Goal: Task Accomplishment & Management: Use online tool/utility

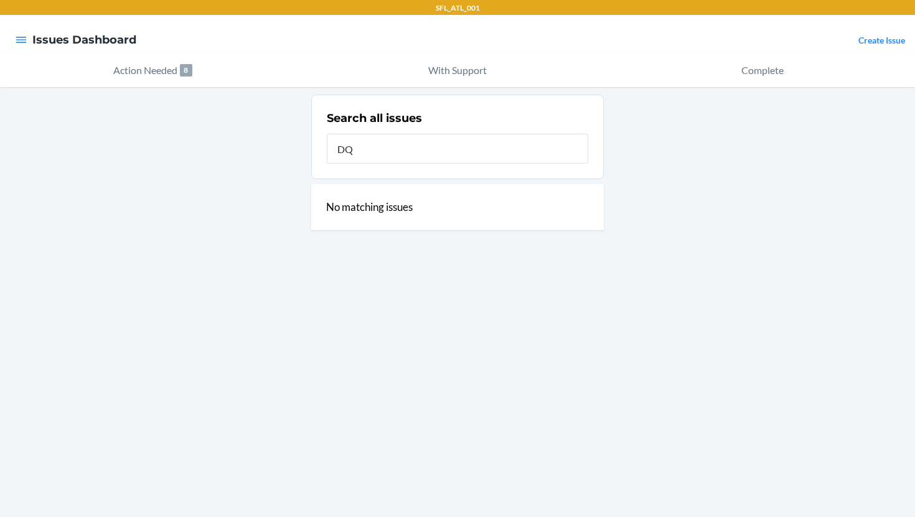
type input "D"
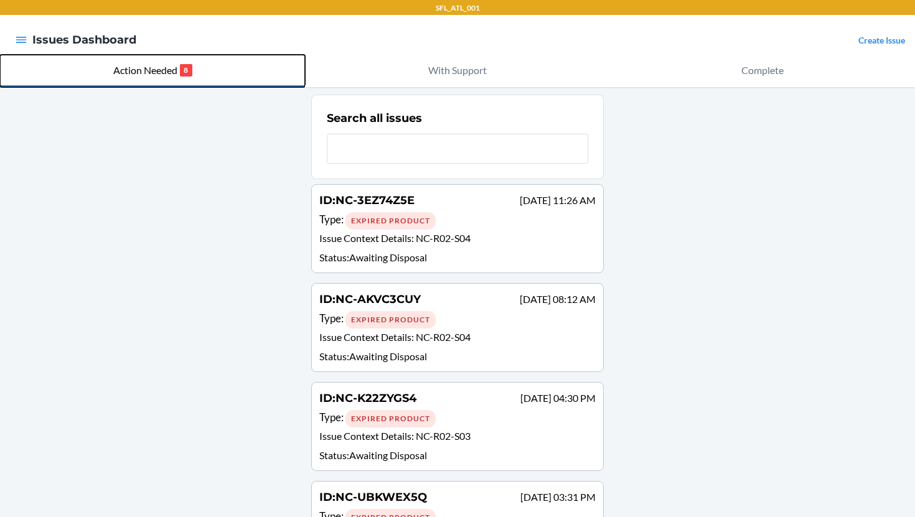
click at [161, 64] on p "Action Needed" at bounding box center [145, 70] width 64 height 15
click at [160, 65] on p "Action Needed" at bounding box center [145, 70] width 64 height 15
click at [225, 78] on button "Action Needed 8" at bounding box center [152, 71] width 305 height 32
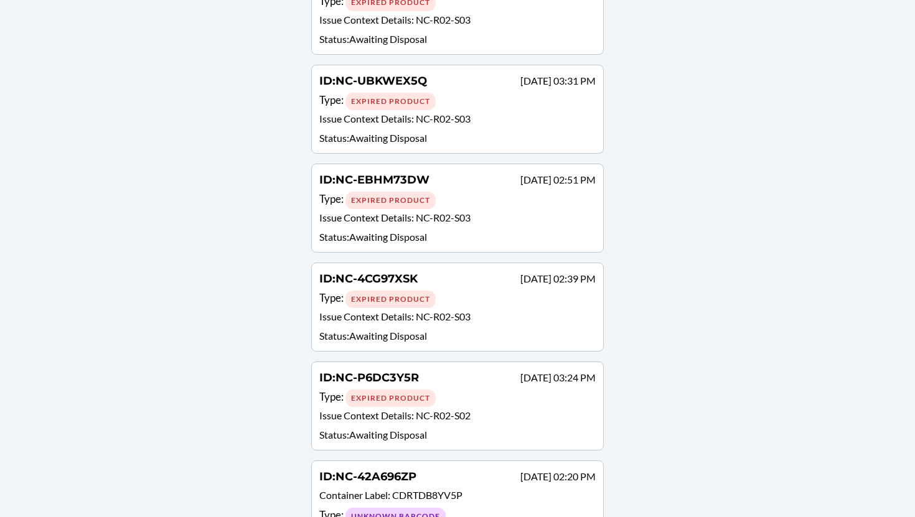
scroll to position [482, 0]
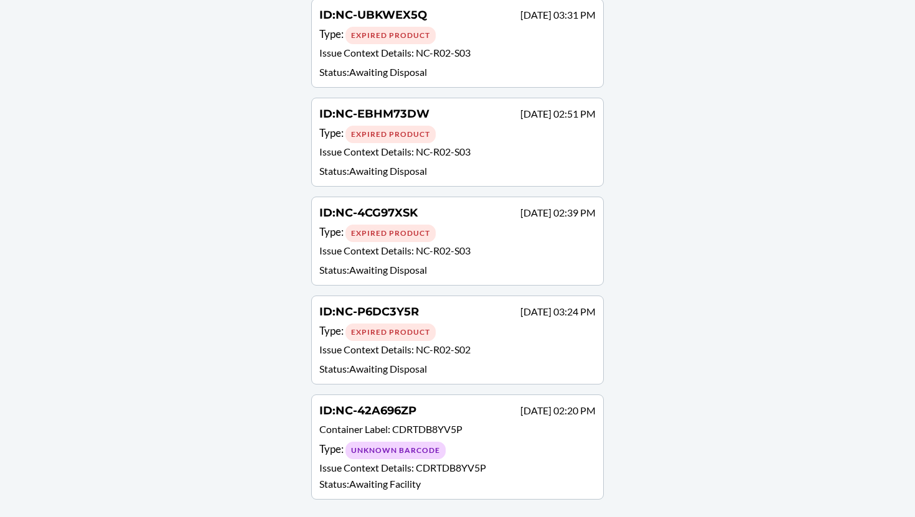
click at [467, 431] on p "Container Label : CDRTDB8YV5P" at bounding box center [457, 431] width 276 height 18
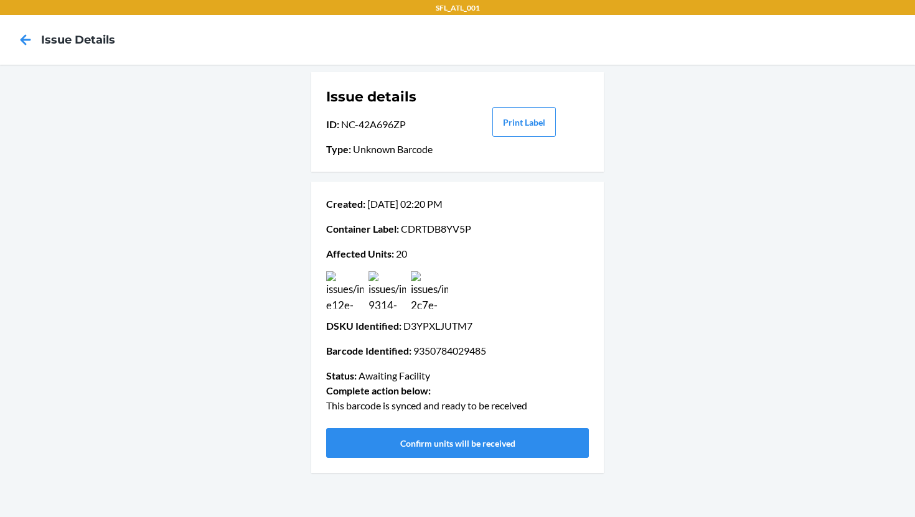
click at [424, 297] on img at bounding box center [429, 289] width 37 height 37
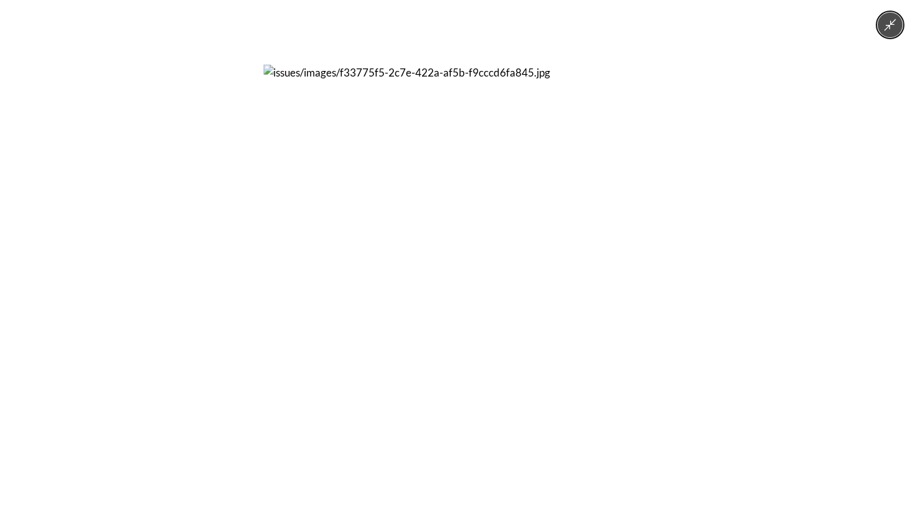
click at [737, 229] on div at bounding box center [457, 258] width 915 height 517
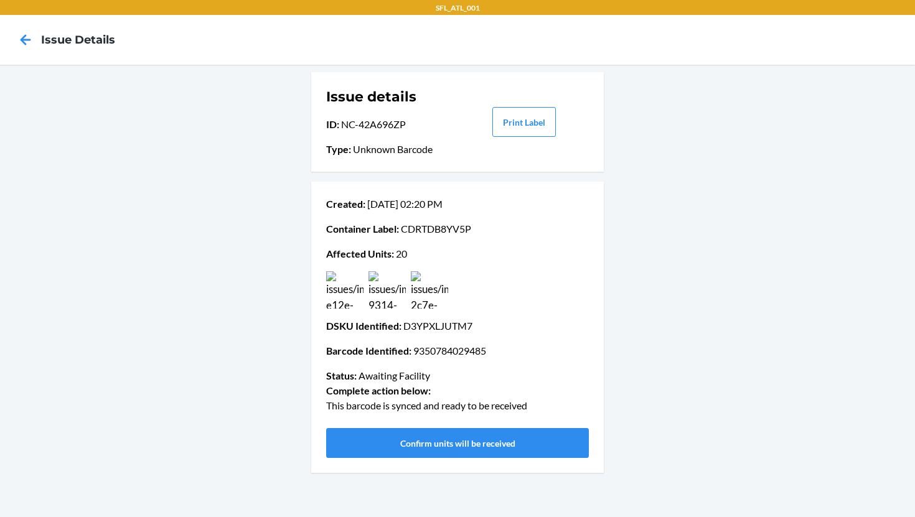
click at [338, 294] on img at bounding box center [344, 289] width 37 height 37
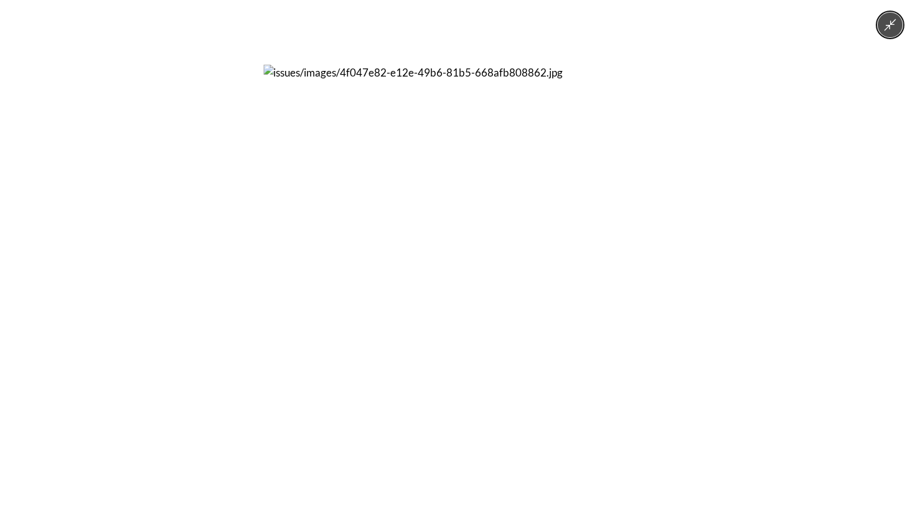
click at [788, 165] on div at bounding box center [457, 258] width 915 height 517
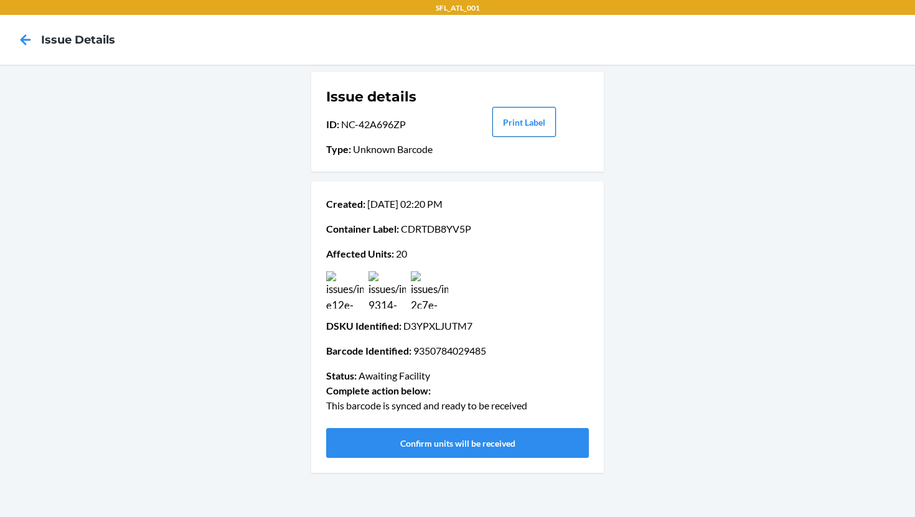
click at [523, 123] on button "Print Label" at bounding box center [523, 122] width 63 height 30
drag, startPoint x: 340, startPoint y: 121, endPoint x: 411, endPoint y: 123, distance: 71.0
click at [411, 123] on p "ID : NC-42A696ZP" at bounding box center [391, 124] width 130 height 15
copy p "NC-42A696ZP"
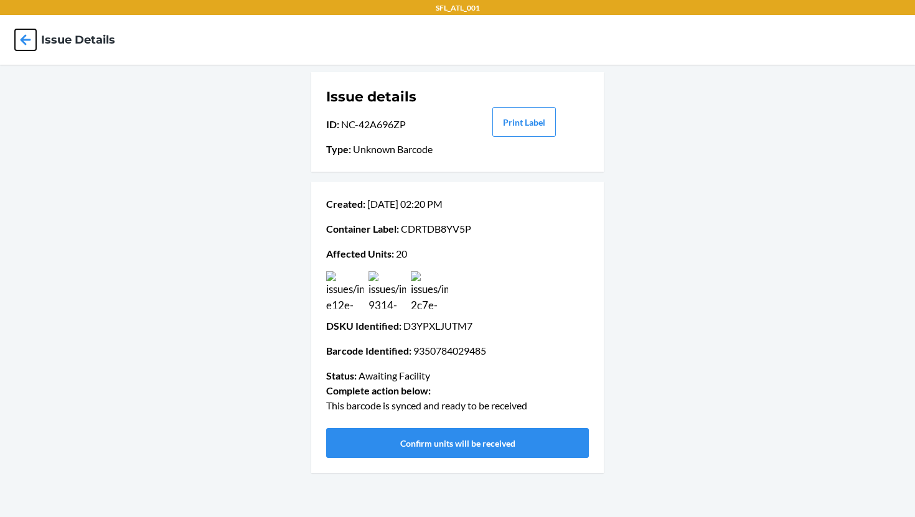
click at [24, 37] on icon at bounding box center [25, 39] width 21 height 21
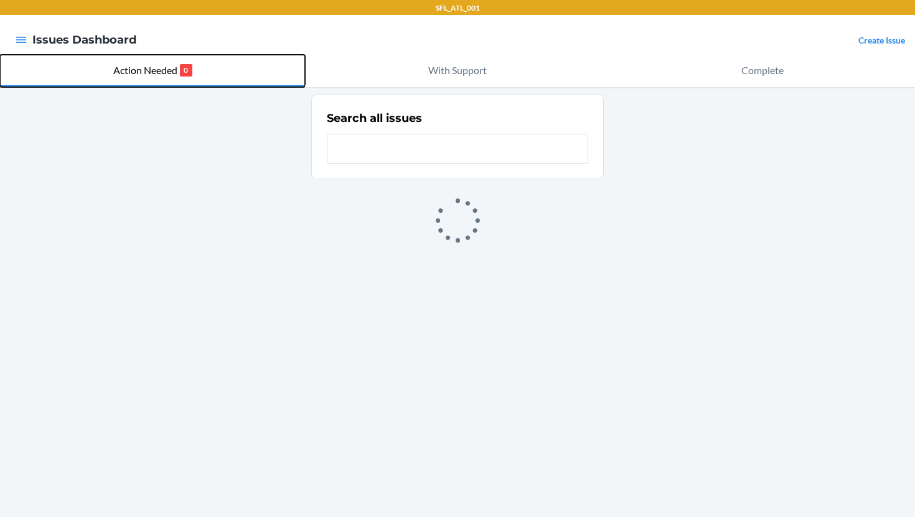
click at [143, 70] on p "Action Needed" at bounding box center [145, 70] width 64 height 15
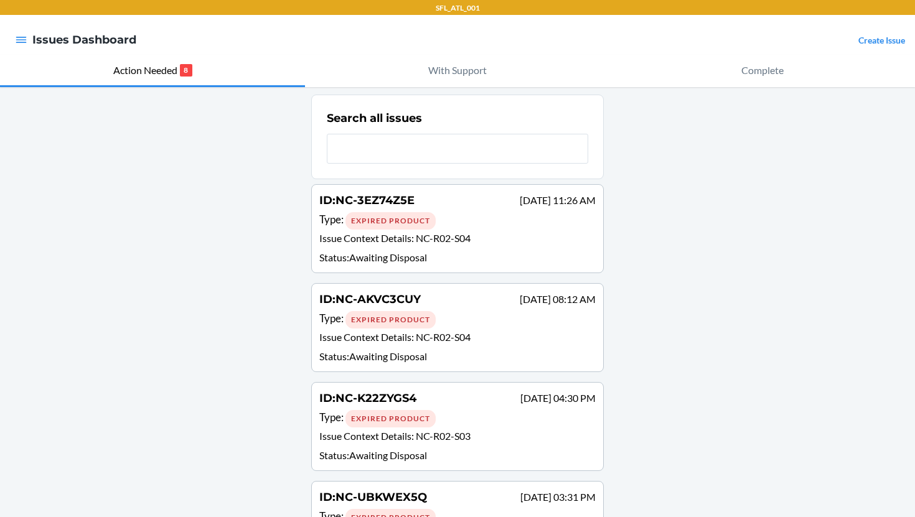
click at [489, 224] on div "Type : Expired Product" at bounding box center [457, 221] width 276 height 18
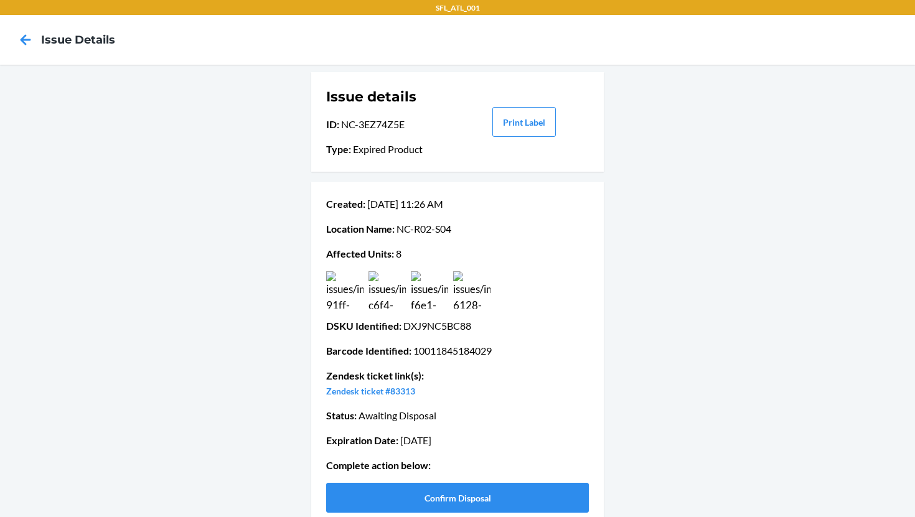
scroll to position [18, 0]
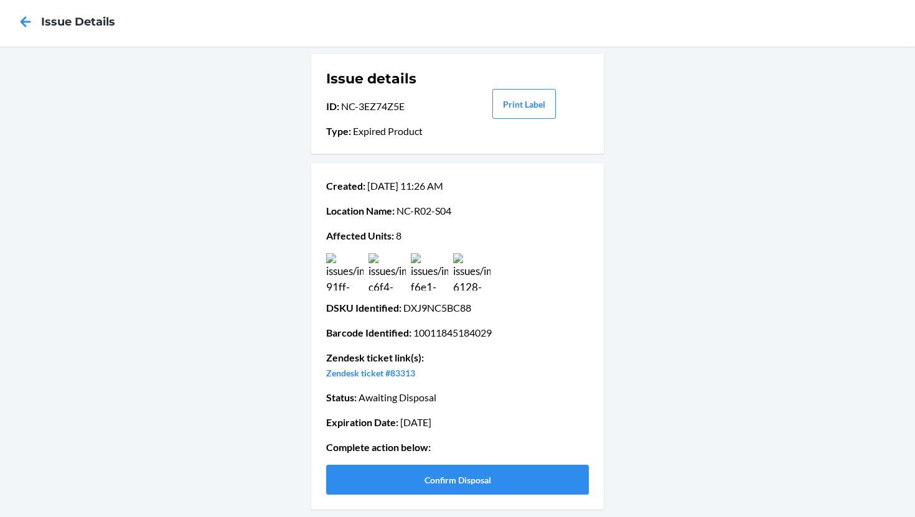
click at [354, 277] on img at bounding box center [344, 271] width 37 height 37
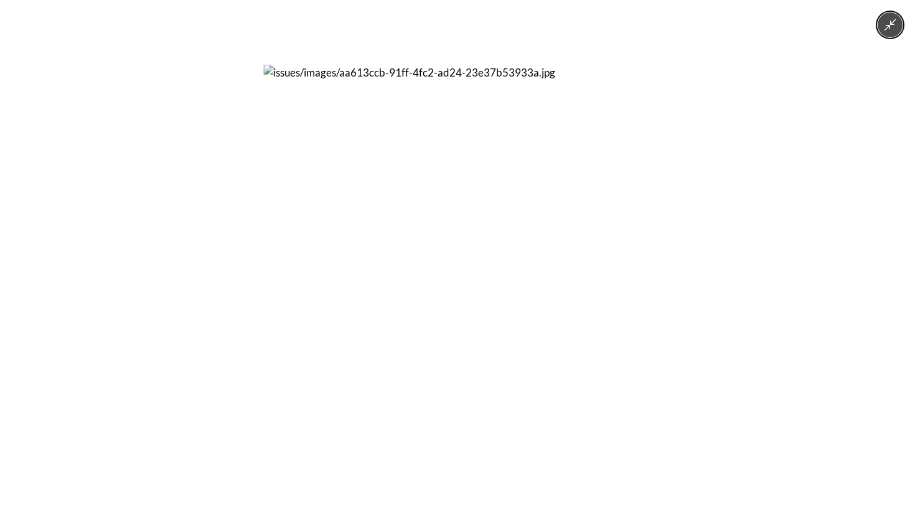
click at [240, 320] on div at bounding box center [457, 258] width 915 height 517
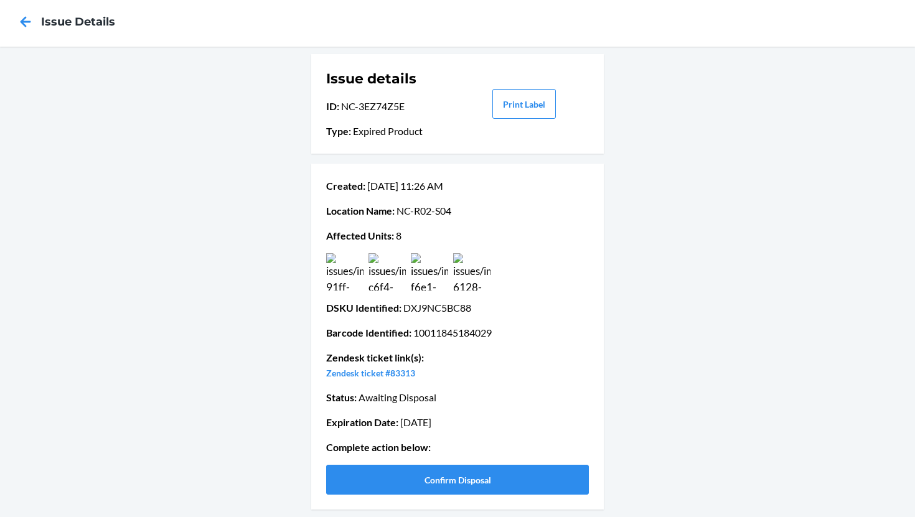
drag, startPoint x: 403, startPoint y: 311, endPoint x: 475, endPoint y: 311, distance: 72.2
click at [475, 311] on p "DSKU Identified : DXJ9NC5BC88" at bounding box center [457, 307] width 263 height 15
copy p "DXJ9NC5BC88"
drag, startPoint x: 327, startPoint y: 106, endPoint x: 420, endPoint y: 106, distance: 93.3
click at [420, 106] on p "ID : NC-3EZ74Z5E" at bounding box center [391, 106] width 130 height 15
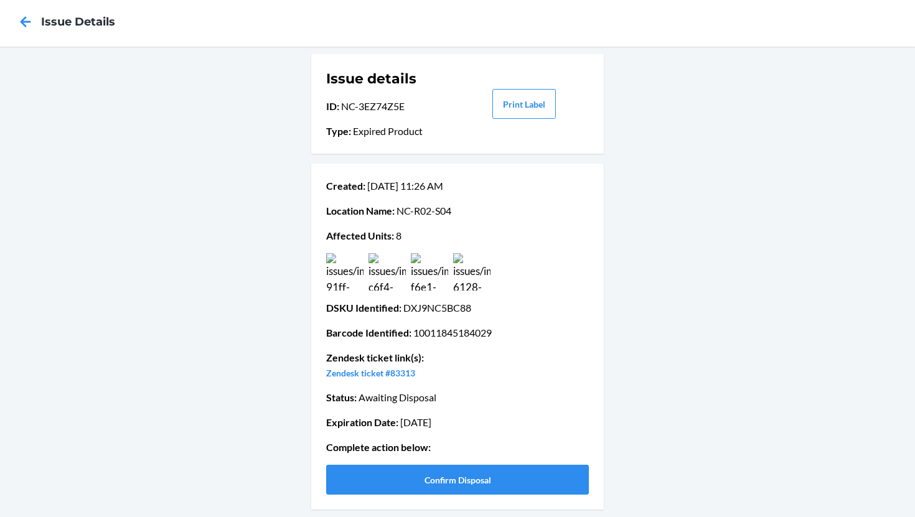
copy p "ID : NC-3EZ74Z5E"
click at [375, 372] on link "Zendesk ticket #83313" at bounding box center [370, 373] width 89 height 11
click at [447, 482] on button "Confirm Disposal" at bounding box center [457, 480] width 263 height 30
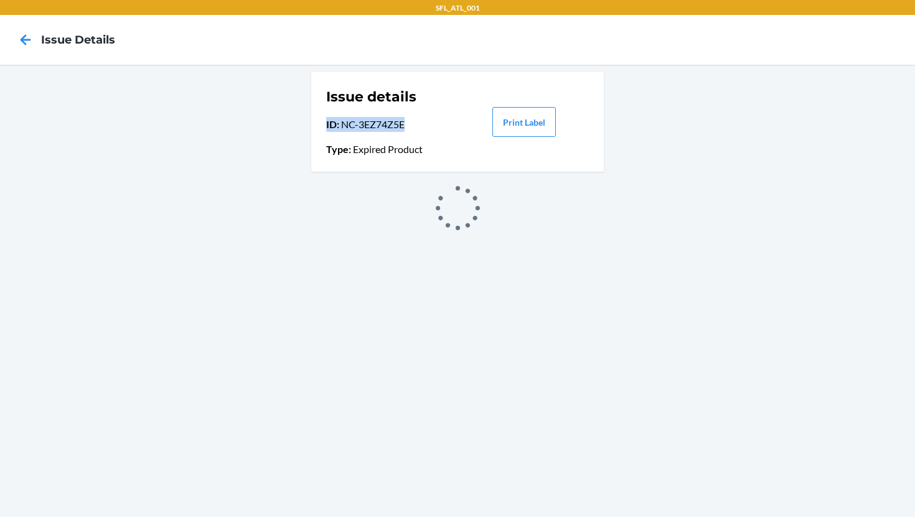
scroll to position [0, 0]
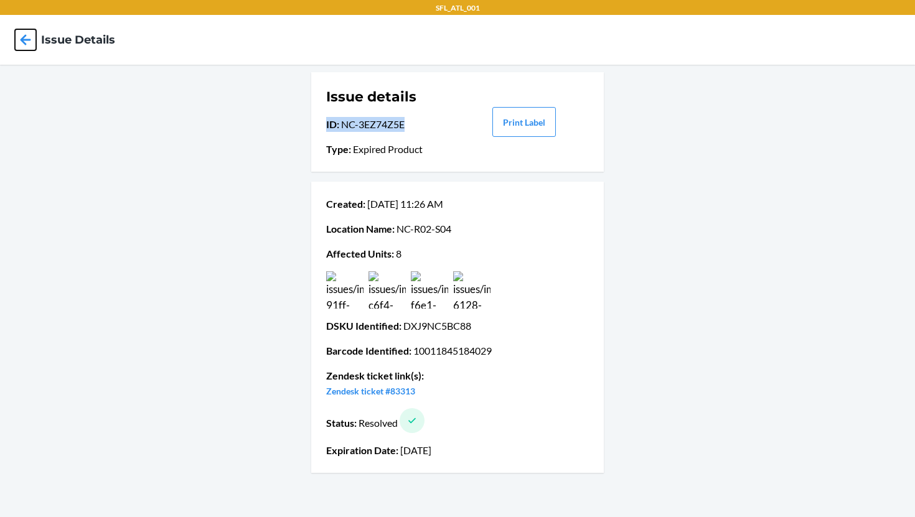
click at [29, 40] on icon at bounding box center [25, 39] width 21 height 21
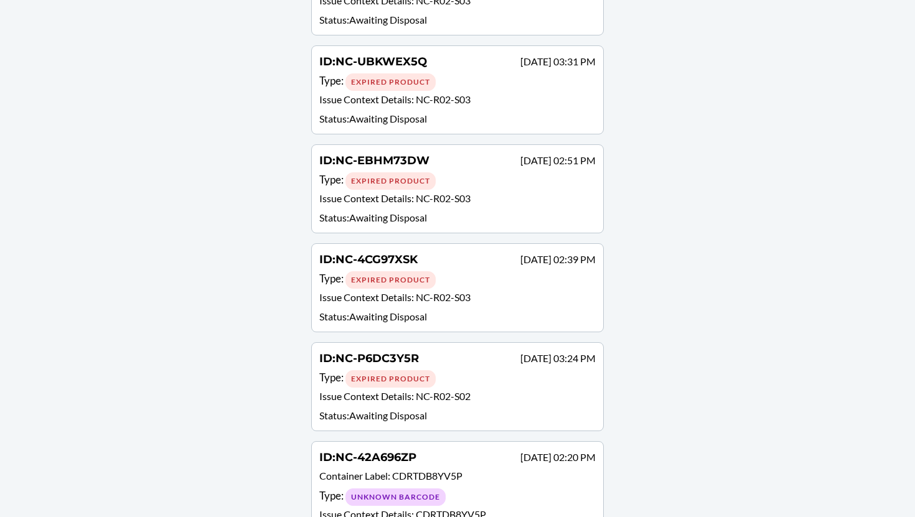
scroll to position [383, 0]
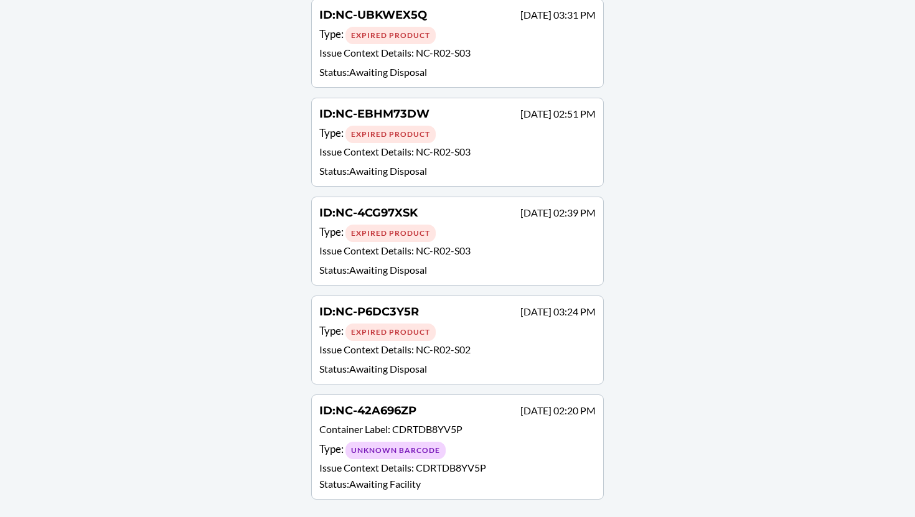
click at [419, 325] on div "Expired Product" at bounding box center [390, 332] width 90 height 17
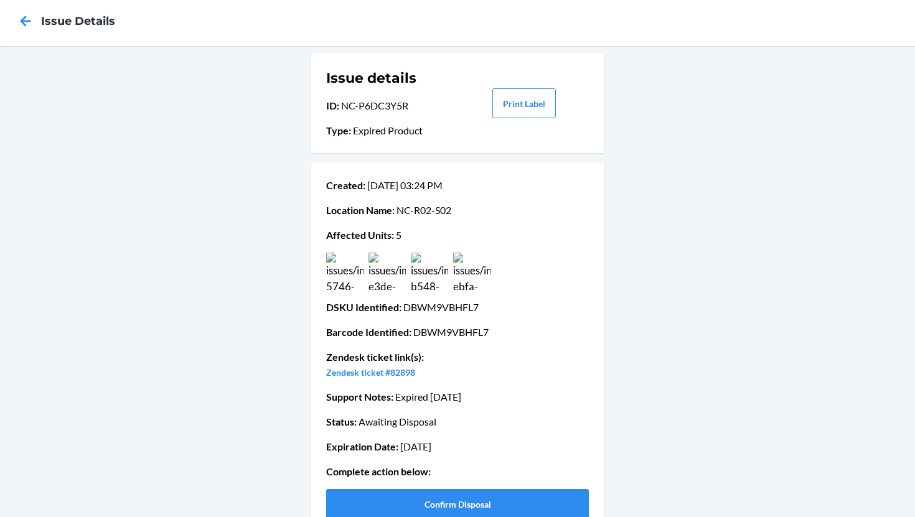
scroll to position [19, 0]
click at [343, 270] on img at bounding box center [344, 270] width 37 height 37
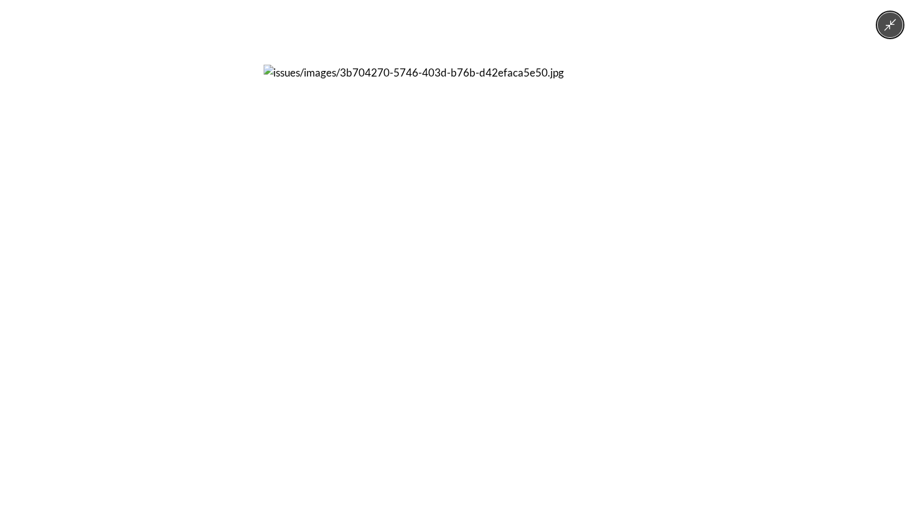
click at [699, 246] on div at bounding box center [457, 258] width 915 height 517
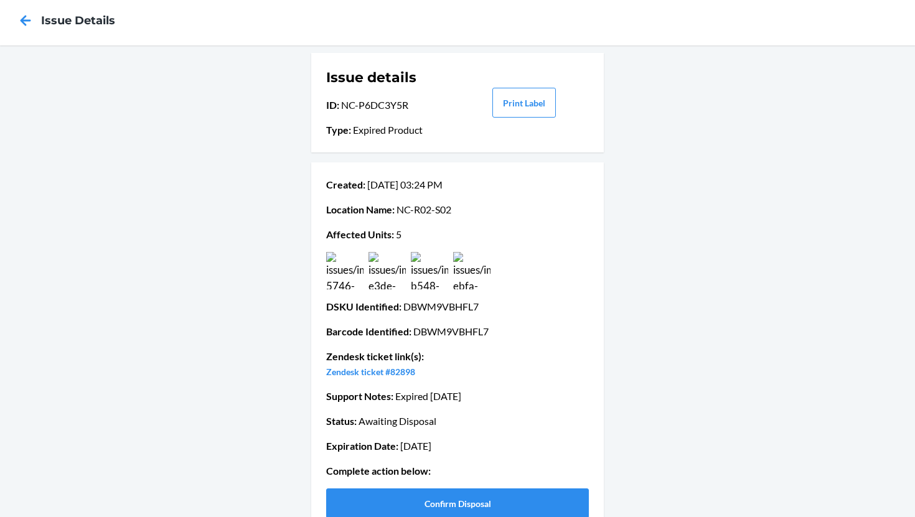
click at [390, 282] on img at bounding box center [386, 270] width 37 height 37
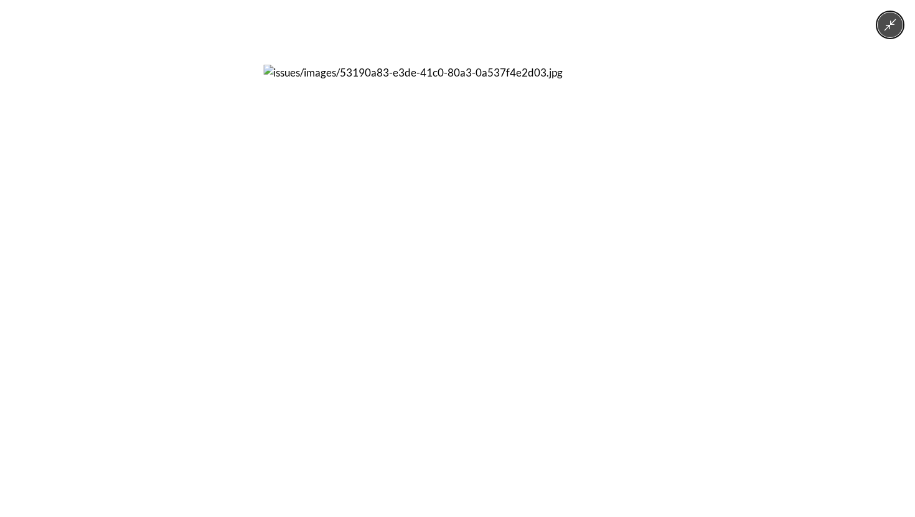
click at [731, 202] on div at bounding box center [457, 258] width 915 height 517
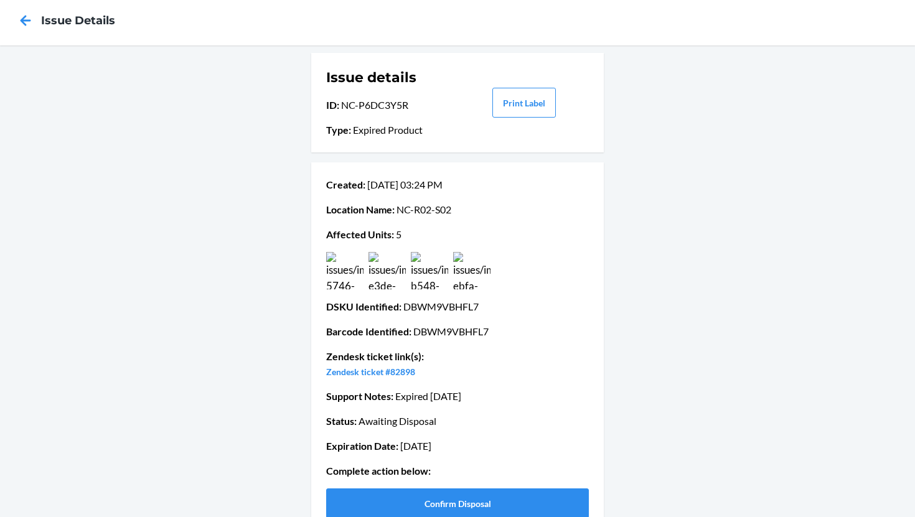
click at [354, 269] on img at bounding box center [344, 270] width 37 height 37
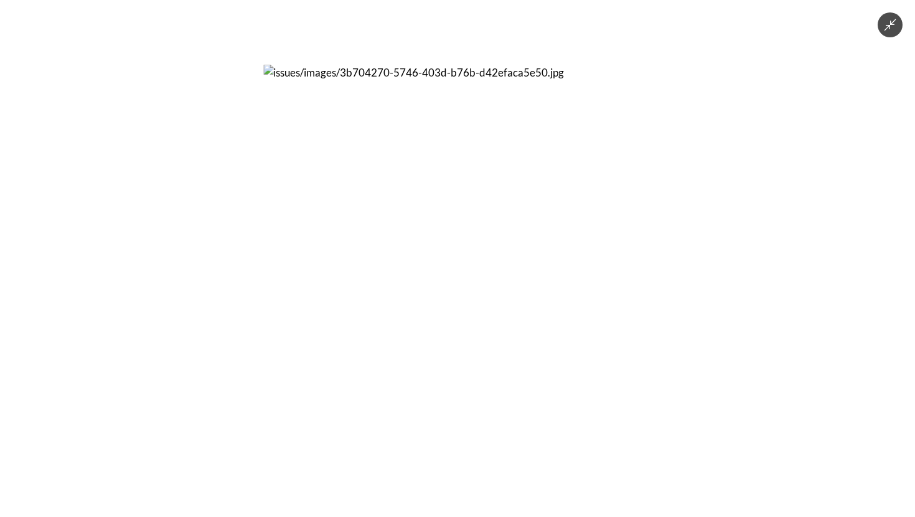
click at [691, 299] on div at bounding box center [457, 258] width 915 height 517
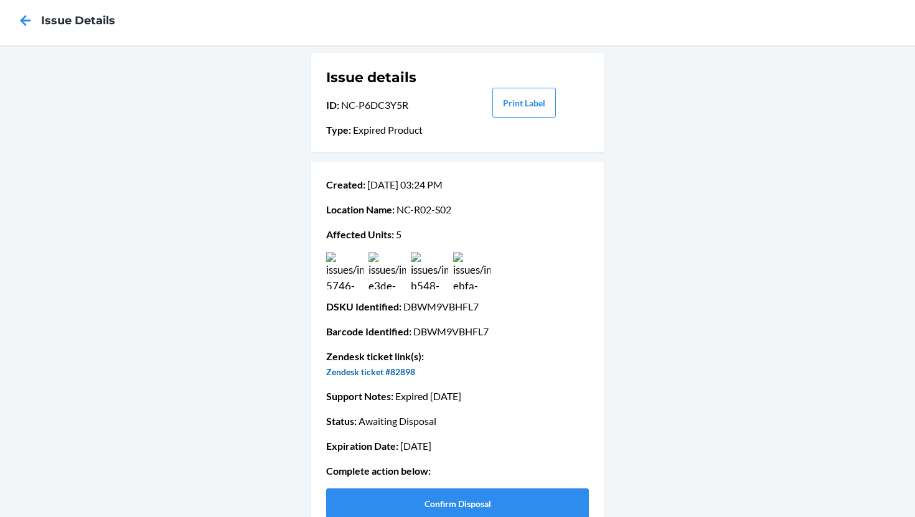
click at [390, 369] on link "Zendesk ticket #82898" at bounding box center [370, 371] width 89 height 11
drag, startPoint x: 404, startPoint y: 307, endPoint x: 482, endPoint y: 312, distance: 77.9
click at [482, 312] on p "DSKU Identified : DBWM9VBHFL7" at bounding box center [457, 306] width 263 height 15
copy p "DBWM9VBHFL7"
drag, startPoint x: 340, startPoint y: 103, endPoint x: 423, endPoint y: 104, distance: 83.4
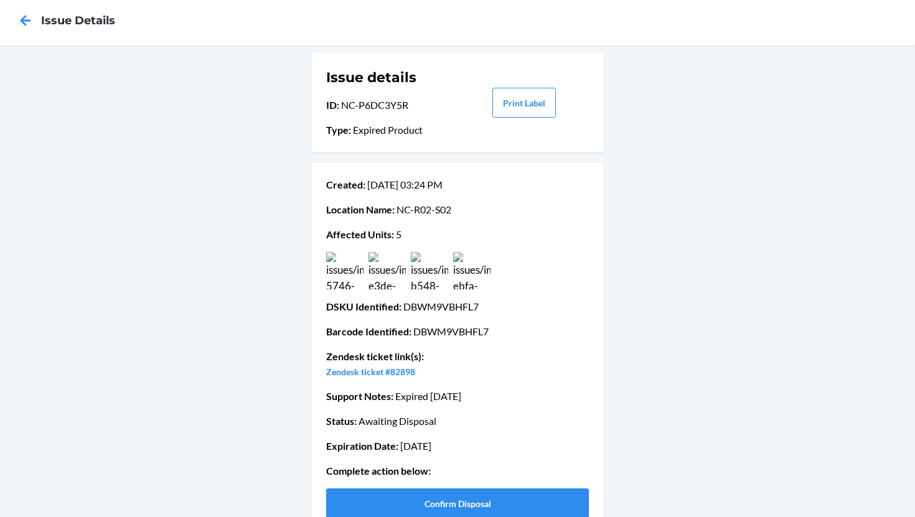
click at [423, 104] on p "ID : NC-P6DC3Y5R" at bounding box center [391, 105] width 130 height 15
copy p "NC-P6DC3Y5R"
drag, startPoint x: 322, startPoint y: 371, endPoint x: 423, endPoint y: 369, distance: 101.4
click at [423, 369] on div "Created : [DATE] 03:24 PM Location Name : [GEOGRAPHIC_DATA]-R02-S02 Affected Un…" at bounding box center [457, 347] width 292 height 371
copy link "Zendesk ticket #82898"
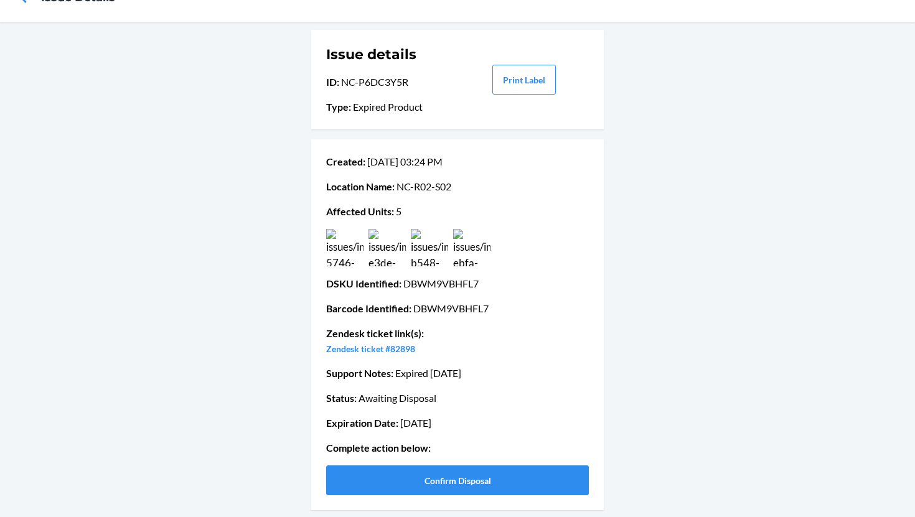
scroll to position [43, 0]
click at [444, 483] on button "Confirm Disposal" at bounding box center [457, 480] width 263 height 30
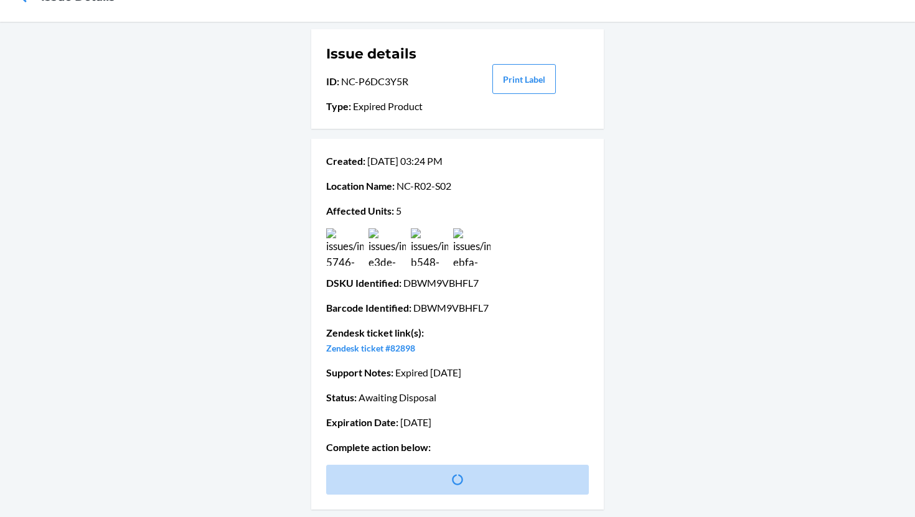
scroll to position [0, 0]
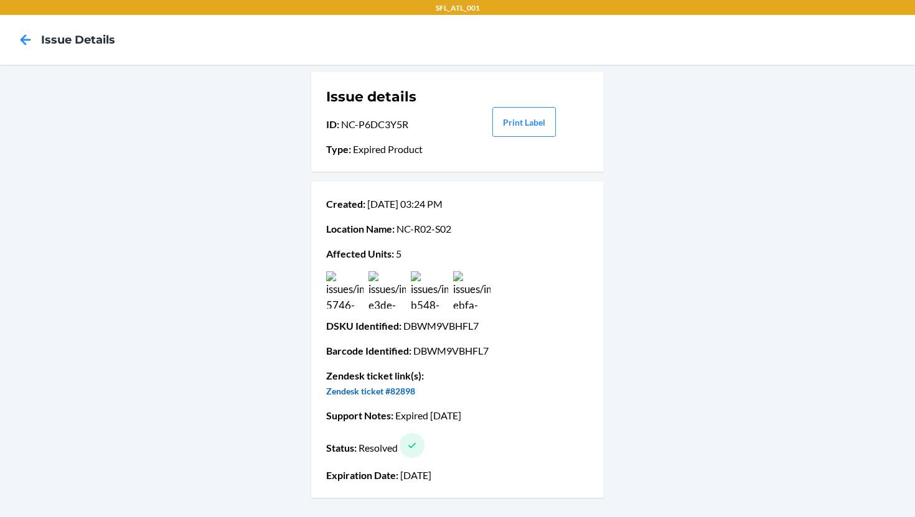
click at [404, 394] on link "Zendesk ticket #82898" at bounding box center [370, 391] width 89 height 11
click at [439, 466] on div "Created : [DATE] 03:24 PM Location Name : [GEOGRAPHIC_DATA]-R02-S02 Affected Un…" at bounding box center [457, 340] width 263 height 296
click at [29, 49] on icon at bounding box center [25, 39] width 21 height 21
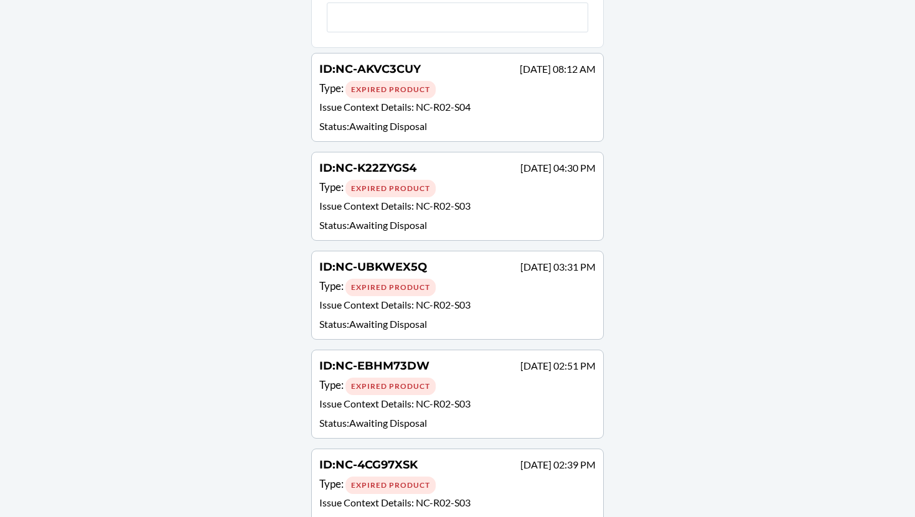
scroll to position [284, 0]
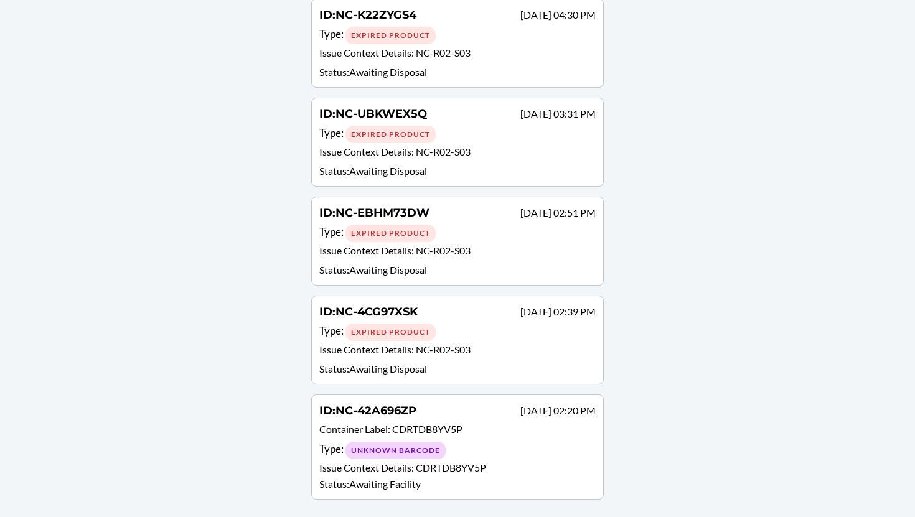
click at [467, 350] on span "NC-R02-S03" at bounding box center [443, 349] width 55 height 12
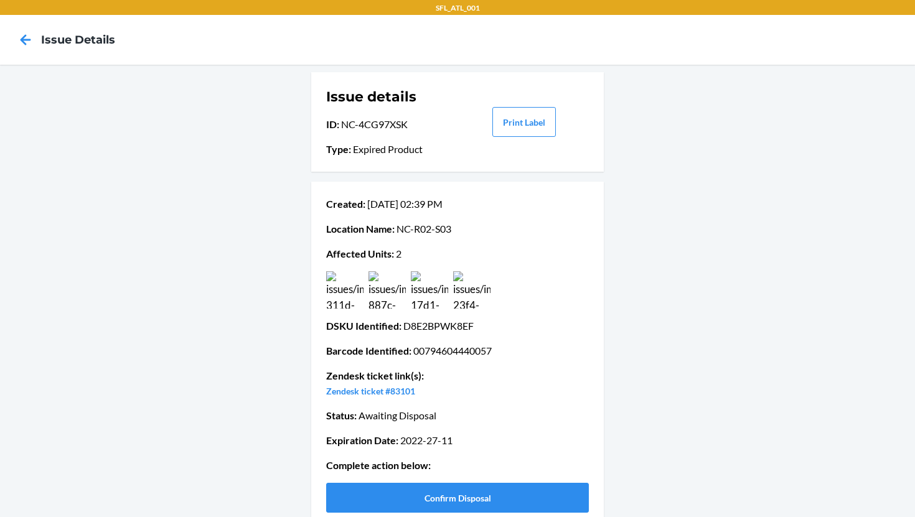
scroll to position [18, 0]
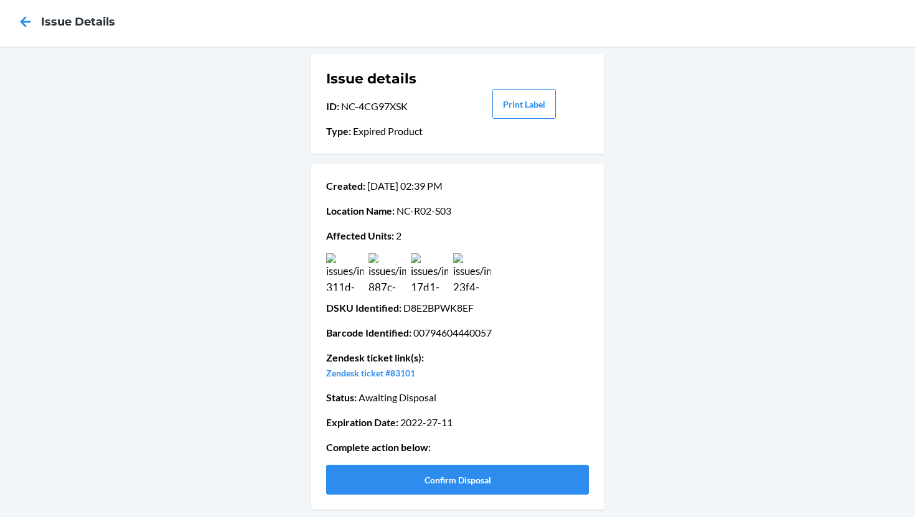
click at [340, 281] on img at bounding box center [344, 271] width 37 height 37
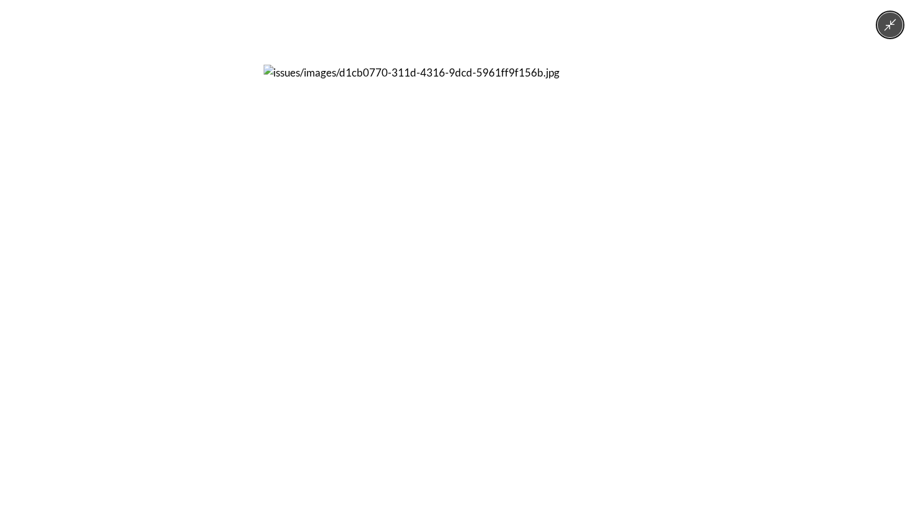
click at [238, 269] on div at bounding box center [457, 258] width 915 height 517
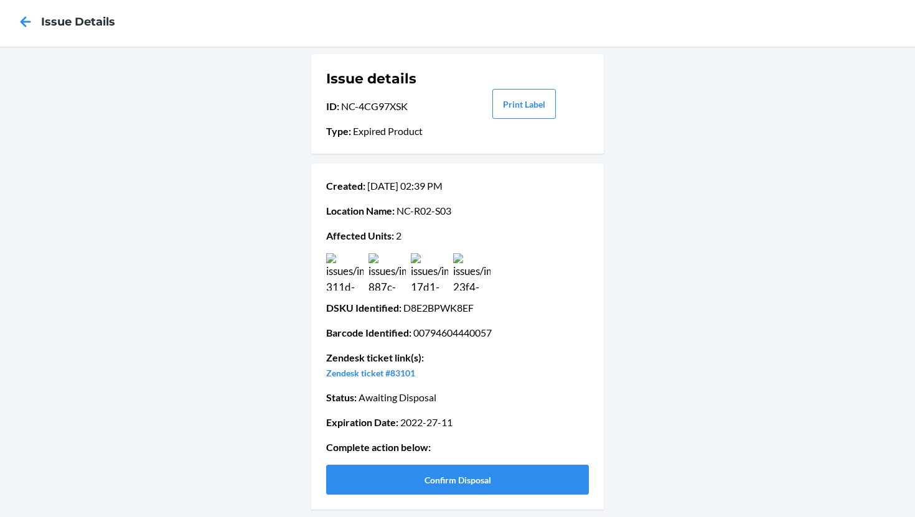
click at [416, 309] on p "DSKU Identified : D8E2BPWK8EF" at bounding box center [457, 307] width 263 height 15
copy p "D8E2BPWK8EF"
drag, startPoint x: 327, startPoint y: 104, endPoint x: 452, endPoint y: 100, distance: 125.1
click at [452, 100] on p "ID : NC-4CG97XSK" at bounding box center [391, 106] width 130 height 15
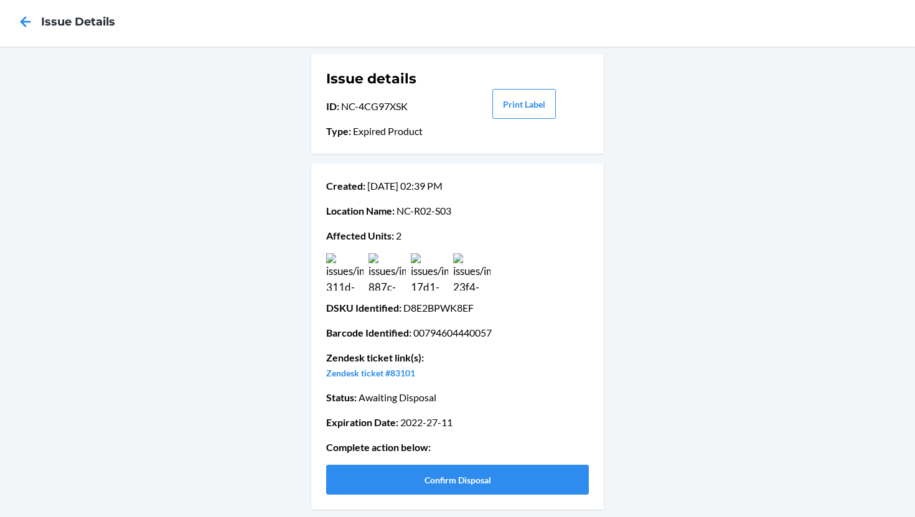
copy p "ID : NC-4CG97XSK"
drag, startPoint x: 323, startPoint y: 375, endPoint x: 432, endPoint y: 383, distance: 109.8
click at [432, 383] on div "Created : [DATE] 02:39 PM Location Name : [GEOGRAPHIC_DATA]-R02-S03 Affected Un…" at bounding box center [457, 337] width 292 height 346
copy link "Zendesk ticket #83101"
click at [370, 375] on link "Zendesk ticket #83101" at bounding box center [370, 373] width 89 height 11
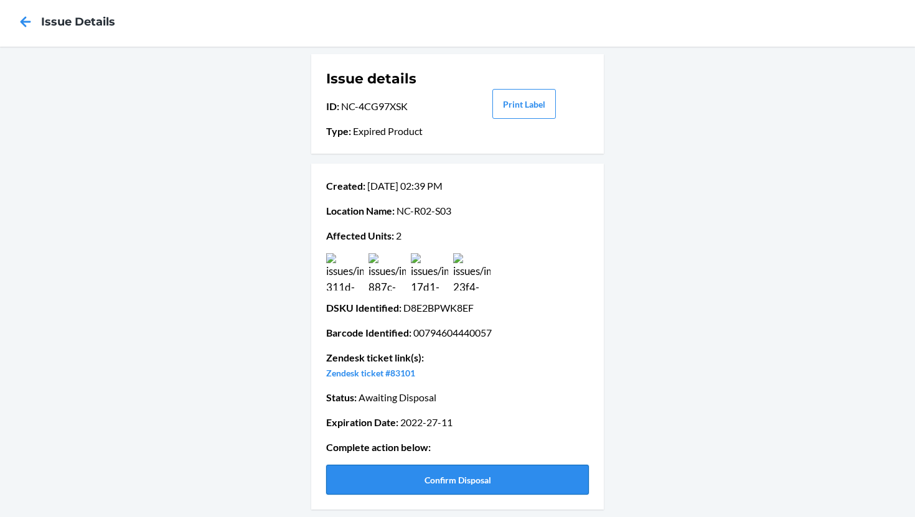
click at [431, 478] on button "Confirm Disposal" at bounding box center [457, 480] width 263 height 30
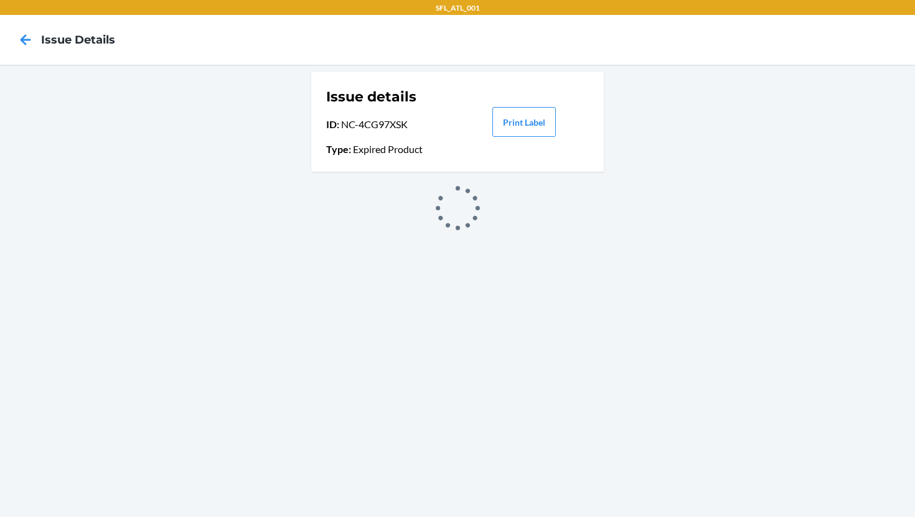
scroll to position [0, 0]
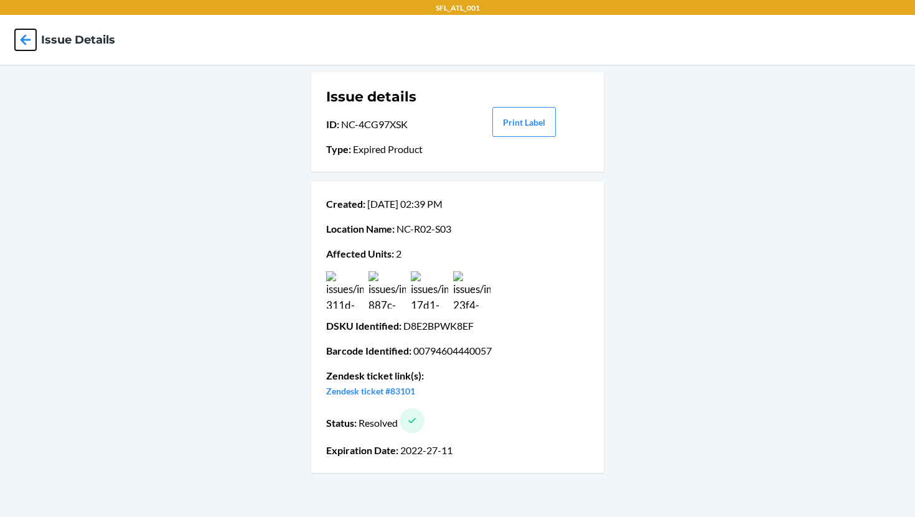
click at [30, 42] on icon at bounding box center [25, 39] width 21 height 21
